Goal: Information Seeking & Learning: Understand process/instructions

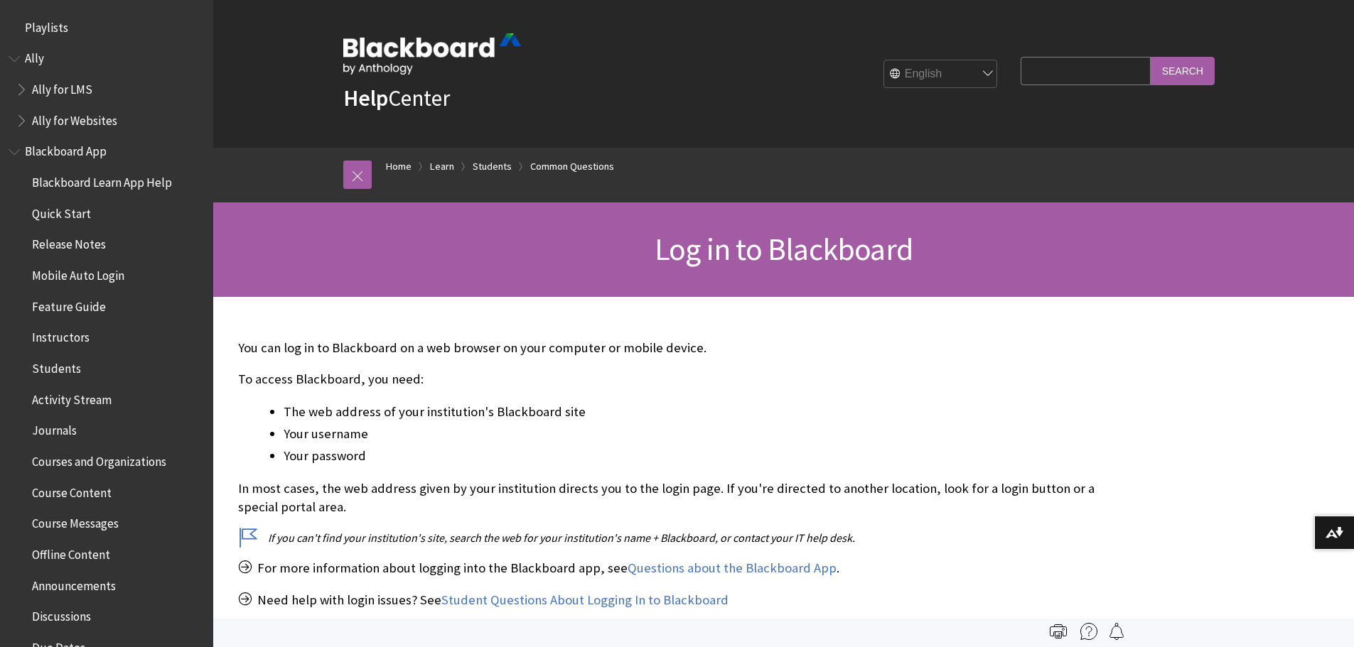
scroll to position [1555, 0]
